Goal: Find specific page/section: Find specific page/section

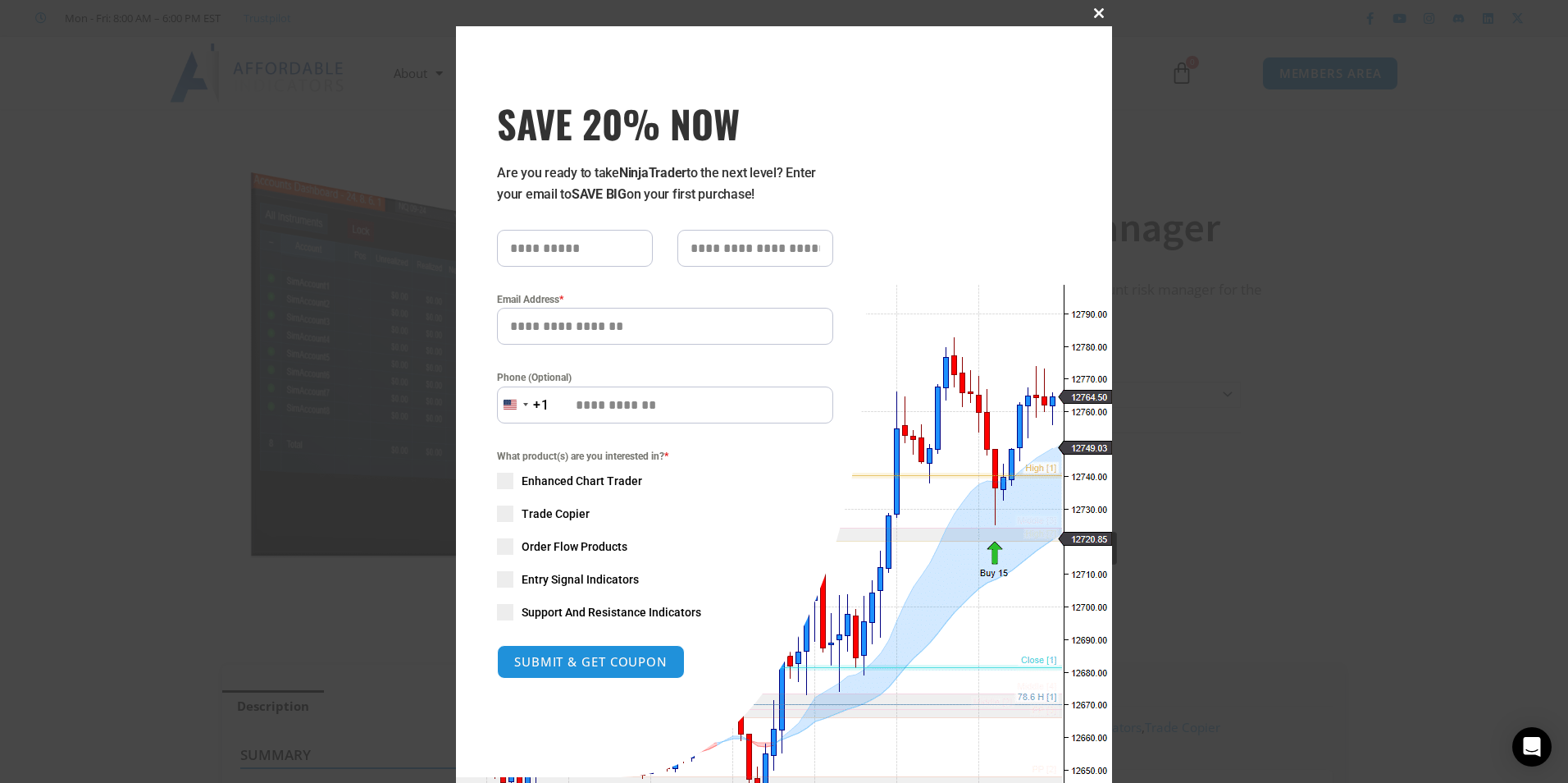
click at [1091, 10] on span "SAVE 20% NOW popup" at bounding box center [1098, 13] width 26 height 10
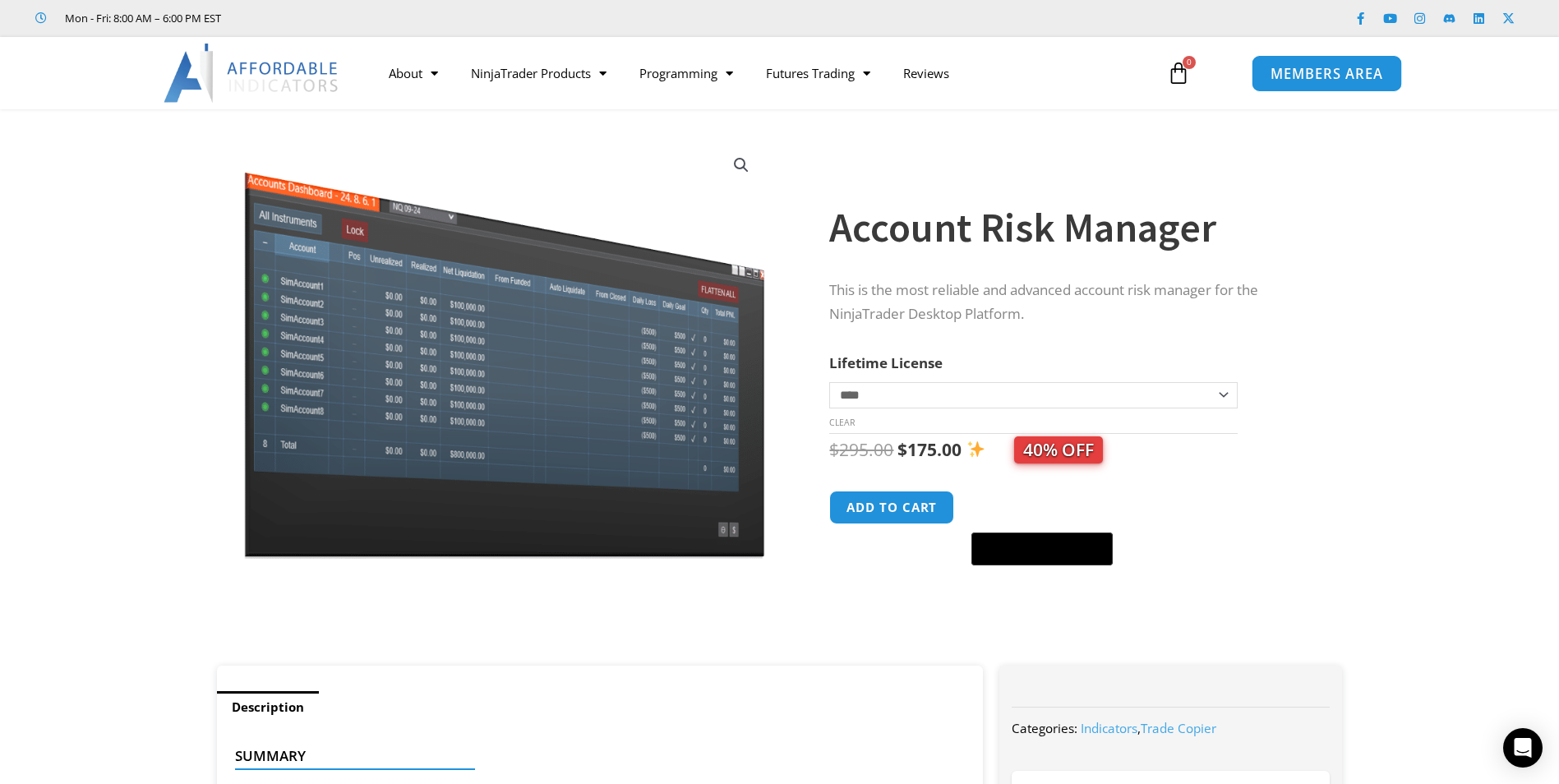
click at [1341, 75] on span "MEMBERS AREA" at bounding box center [1327, 73] width 112 height 14
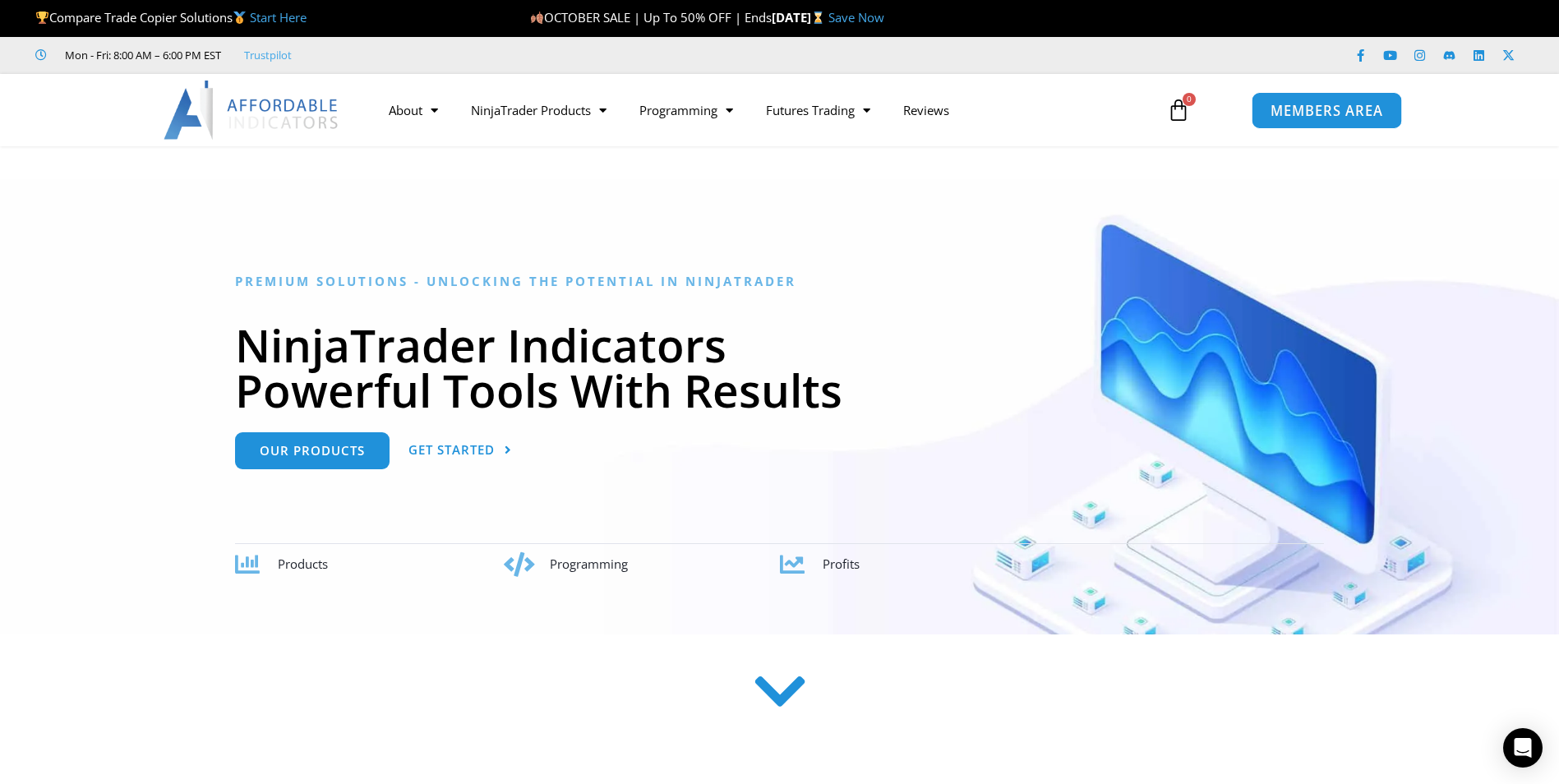
click at [1278, 116] on span "MEMBERS AREA" at bounding box center [1327, 110] width 112 height 14
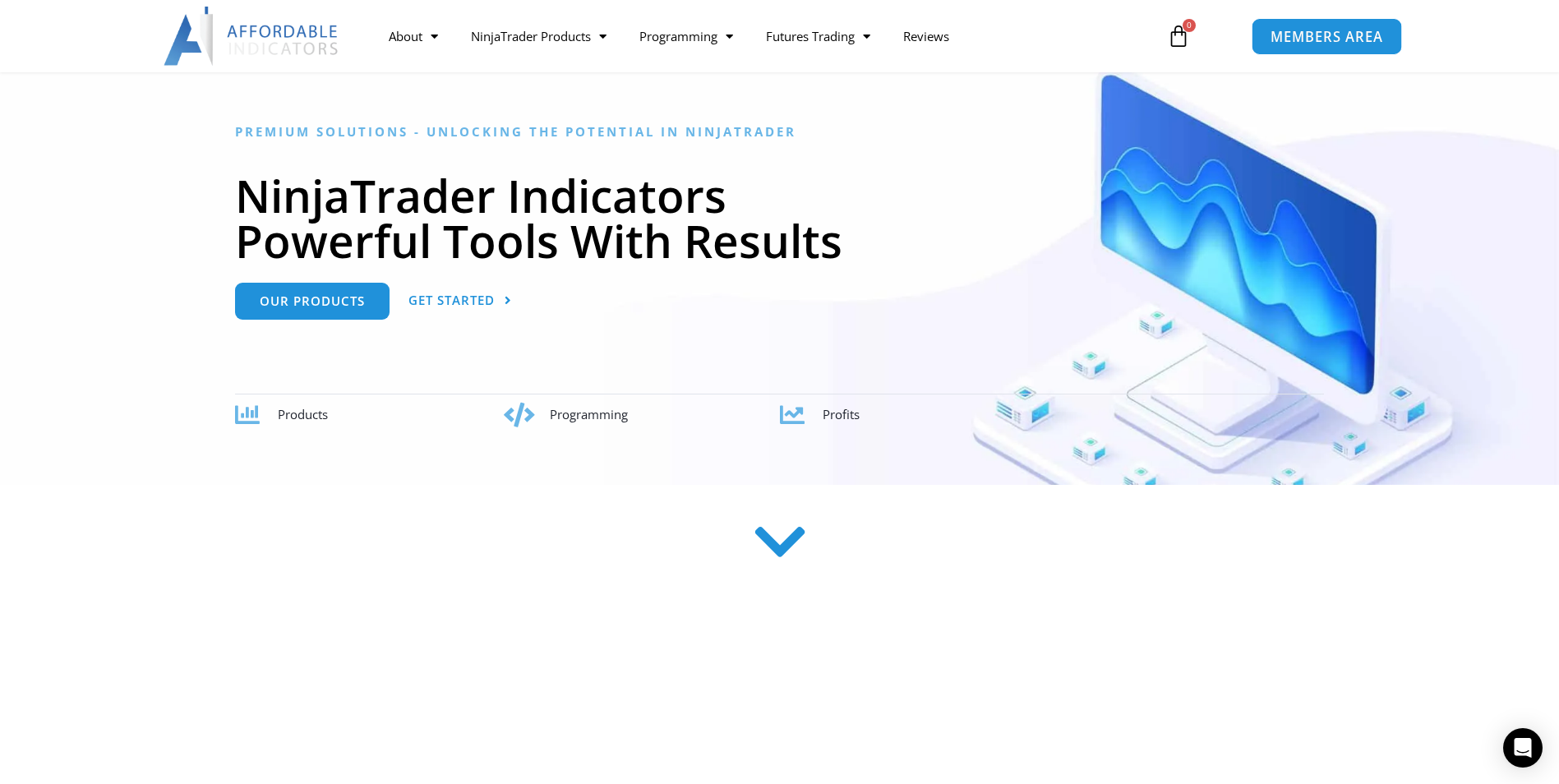
scroll to position [265, 0]
